Goal: Navigation & Orientation: Understand site structure

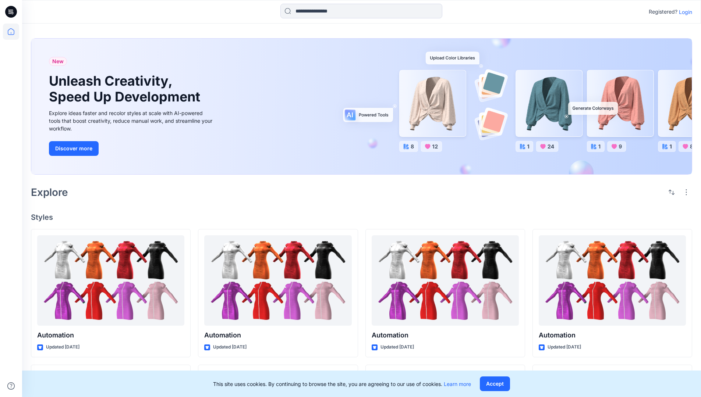
click at [684, 12] on p "Login" at bounding box center [685, 12] width 13 height 8
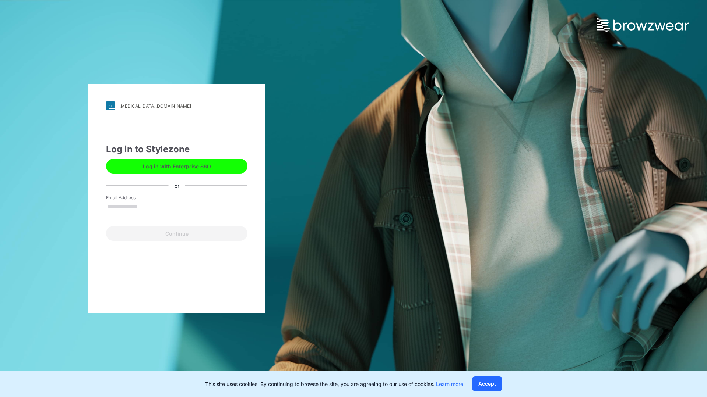
click at [145, 206] on input "Email Address" at bounding box center [176, 206] width 141 height 11
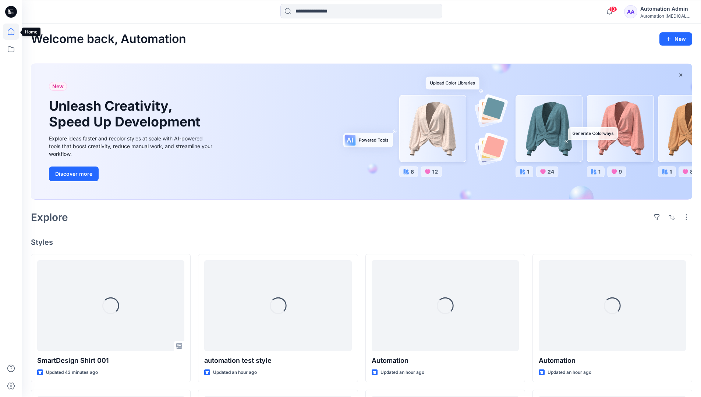
click at [14, 32] on icon at bounding box center [11, 31] width 7 height 7
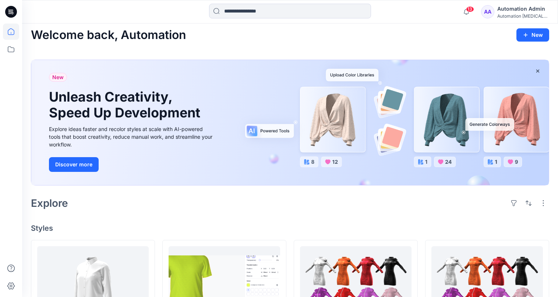
scroll to position [29, 0]
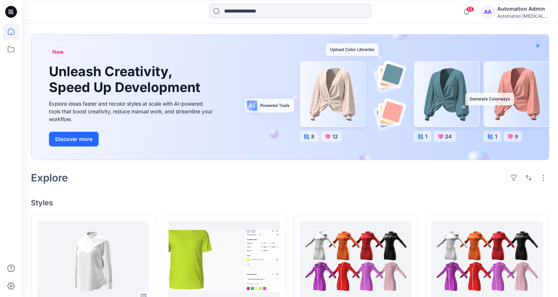
click at [537, 45] on icon "button" at bounding box center [537, 45] width 3 height 3
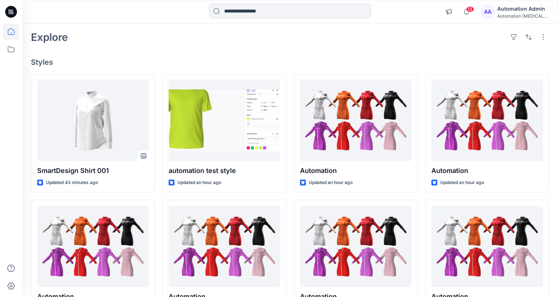
click at [525, 17] on div "Automation testim..." at bounding box center [523, 16] width 52 height 6
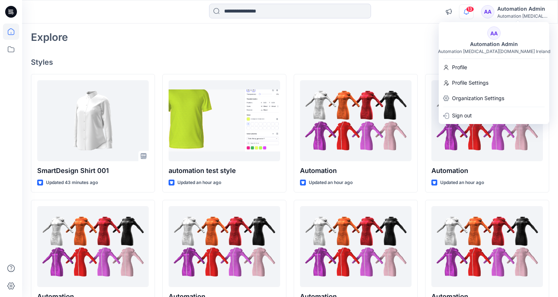
click at [469, 12] on icon "button" at bounding box center [466, 11] width 5 height 5
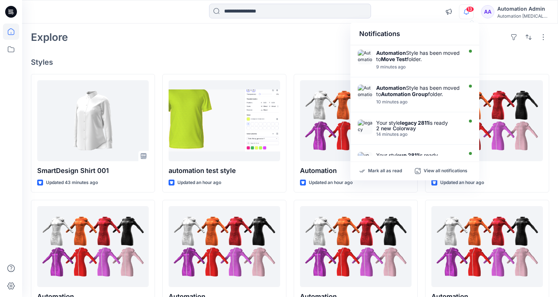
scroll to position [0, 0]
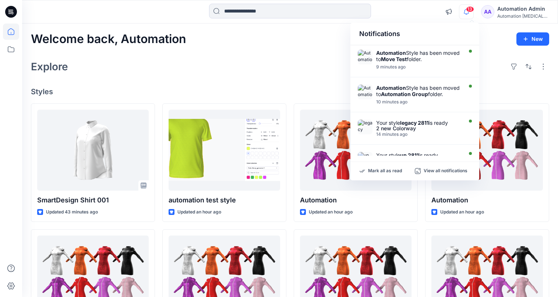
click at [365, 37] on div "Notifications" at bounding box center [414, 34] width 129 height 22
click at [292, 15] on input at bounding box center [290, 11] width 162 height 15
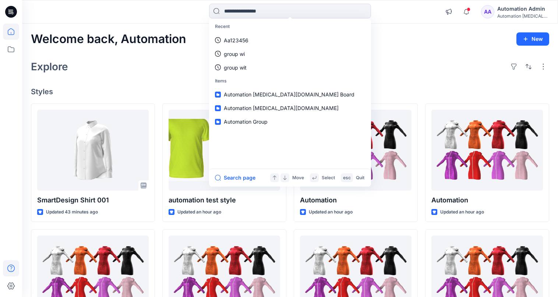
click at [9, 268] on icon at bounding box center [11, 268] width 16 height 16
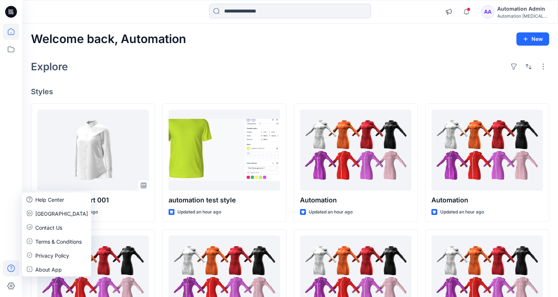
click at [133, 72] on div "Explore" at bounding box center [290, 67] width 518 height 18
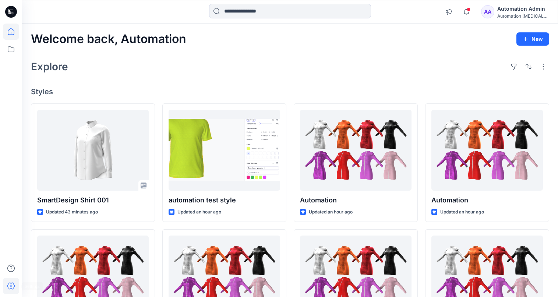
click at [15, 283] on icon at bounding box center [11, 286] width 16 height 16
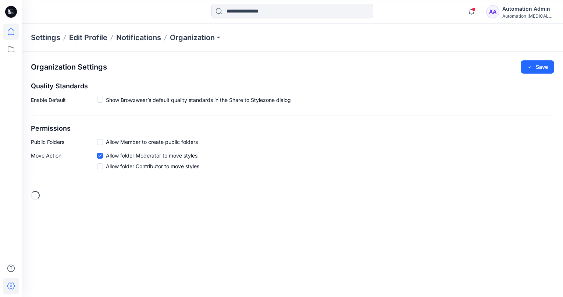
click at [15, 33] on icon at bounding box center [11, 32] width 16 height 16
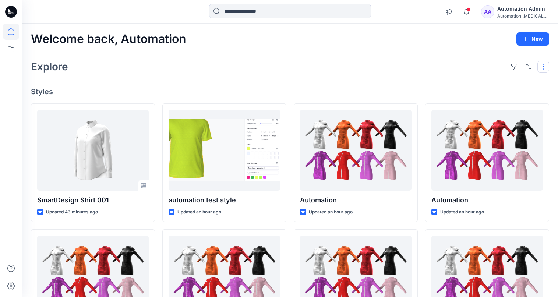
click at [542, 70] on button "button" at bounding box center [543, 67] width 12 height 12
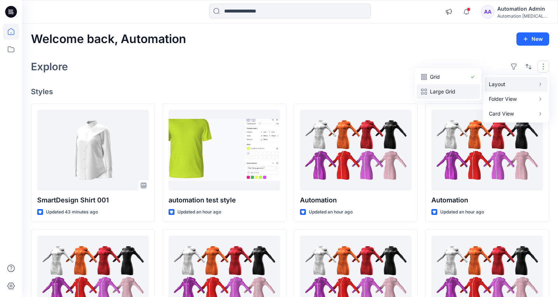
click at [456, 88] on p "Large Grid" at bounding box center [448, 91] width 37 height 9
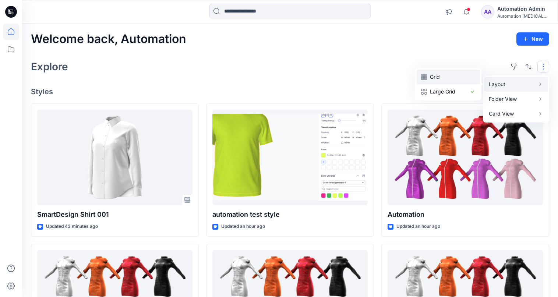
click at [439, 77] on p "Grid" at bounding box center [448, 76] width 37 height 9
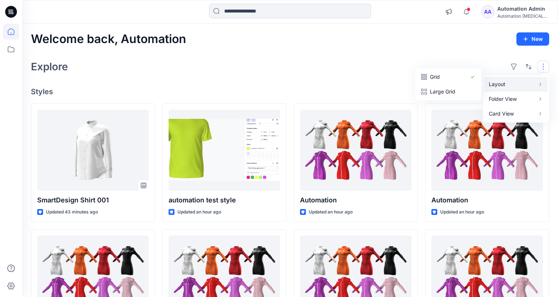
click at [544, 67] on button "button" at bounding box center [543, 67] width 12 height 12
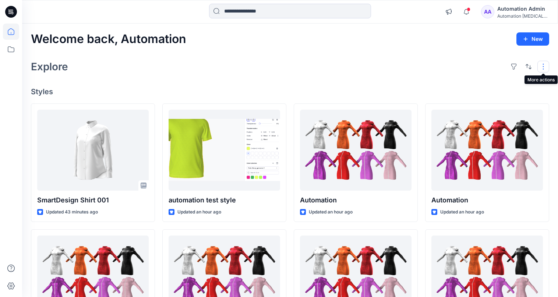
click at [540, 67] on button "button" at bounding box center [543, 67] width 12 height 12
click at [519, 112] on p "Card View" at bounding box center [512, 113] width 46 height 9
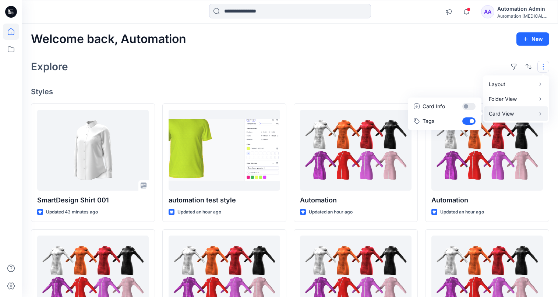
click at [519, 112] on p "Card View" at bounding box center [512, 113] width 46 height 9
click at [468, 106] on button "Card Info" at bounding box center [444, 106] width 71 height 15
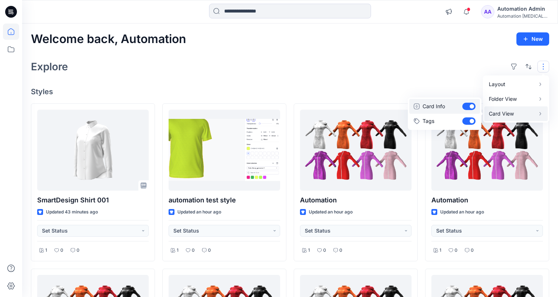
click at [468, 106] on button "Card Info" at bounding box center [444, 106] width 71 height 15
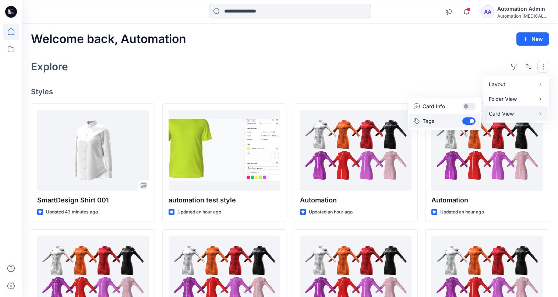
click at [469, 120] on button "Tags" at bounding box center [444, 121] width 71 height 15
click at [535, 64] on div "Layout Grid Large Grid Folder View Compact Card Card View Card Info Tags" at bounding box center [528, 67] width 41 height 12
click at [460, 66] on div "Explore" at bounding box center [290, 67] width 518 height 18
click at [538, 66] on button "button" at bounding box center [543, 67] width 12 height 12
click at [512, 113] on p "Card View" at bounding box center [512, 113] width 46 height 9
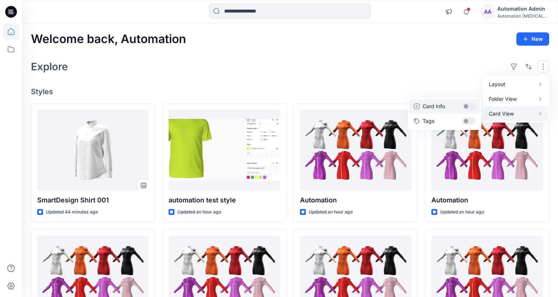
click at [470, 106] on button "Card Info" at bounding box center [444, 106] width 71 height 15
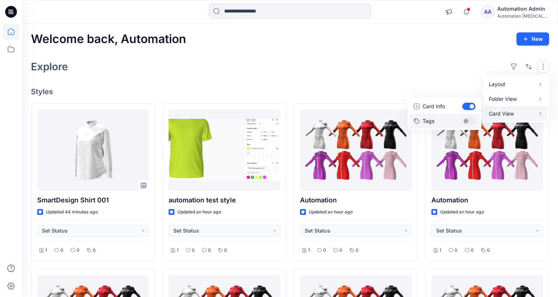
click at [470, 117] on button "Tags" at bounding box center [444, 121] width 71 height 15
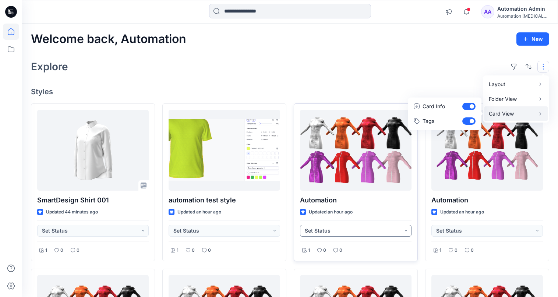
click at [405, 233] on button "Set Status" at bounding box center [356, 231] width 112 height 12
